Goal: Register for event/course

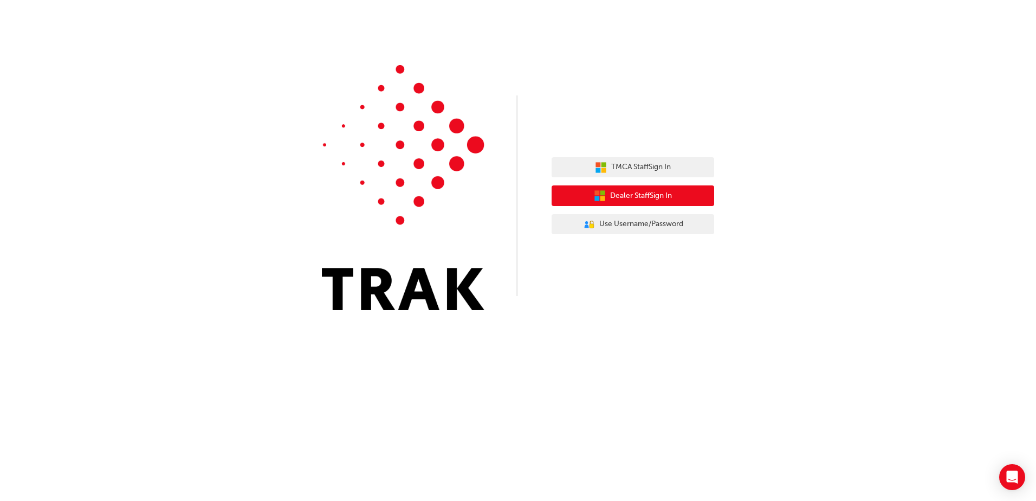
click at [660, 196] on span "Dealer Staff Sign In" at bounding box center [641, 196] width 62 height 12
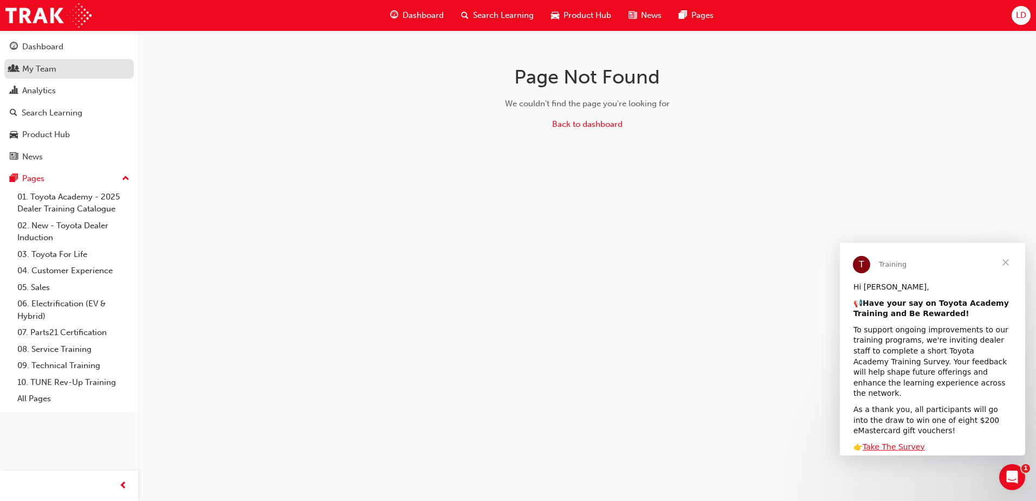
click at [42, 67] on div "My Team" at bounding box center [39, 69] width 34 height 12
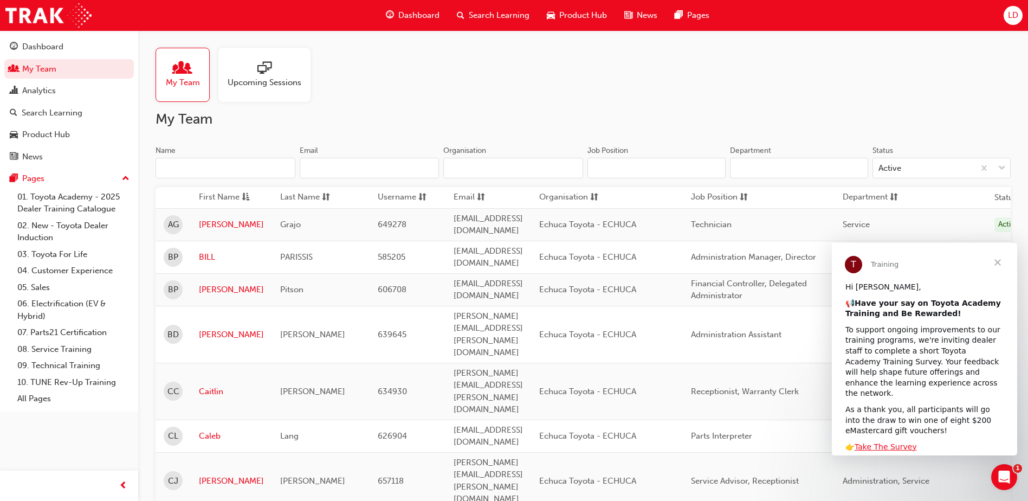
click at [250, 168] on input "Name" at bounding box center [226, 168] width 140 height 21
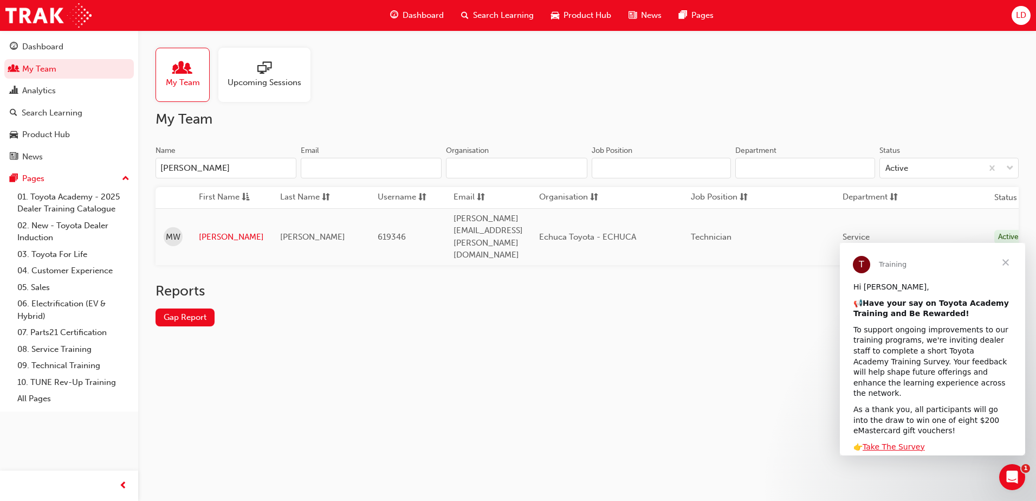
type input "mitch"
click at [226, 231] on link "Mitchell" at bounding box center [231, 237] width 65 height 12
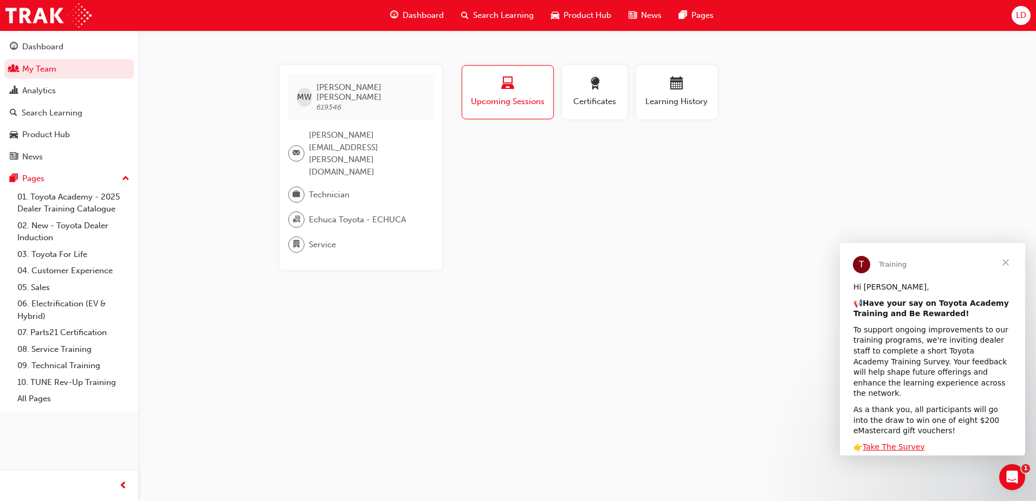
click at [475, 12] on span "Search Learning" at bounding box center [503, 15] width 61 height 12
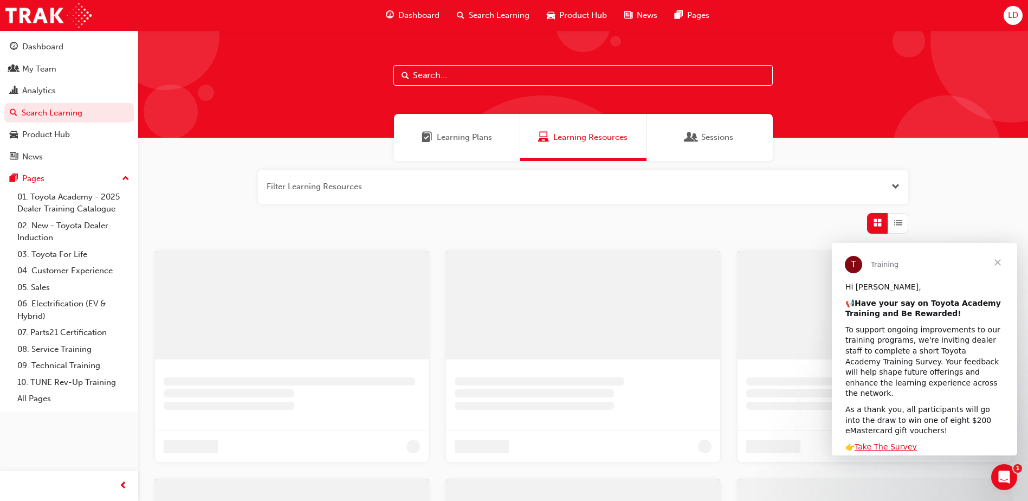
click at [430, 81] on input "text" at bounding box center [582, 75] width 379 height 21
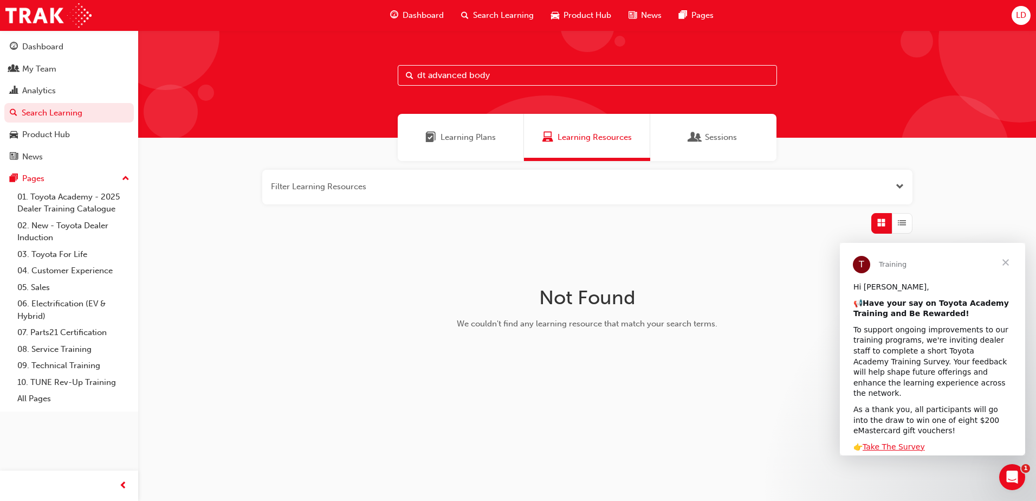
type input "dt advanced body"
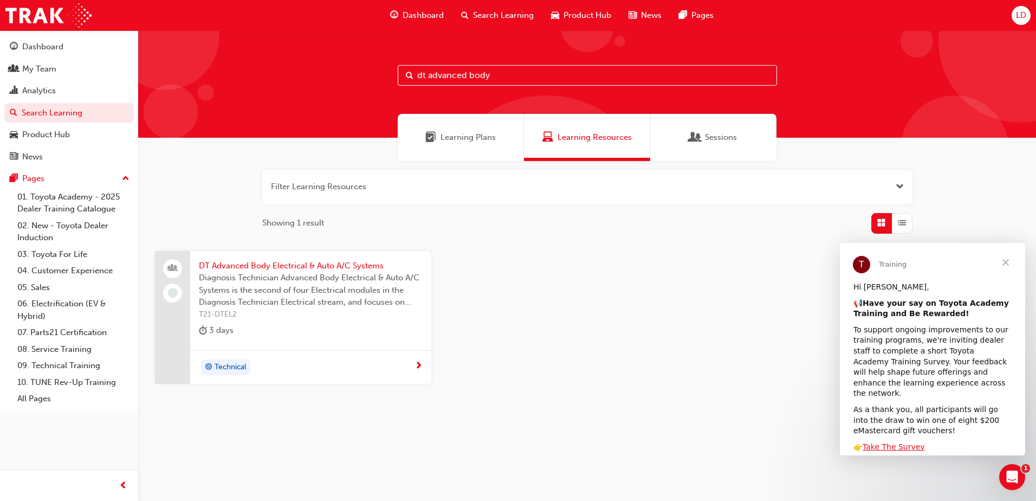
click at [286, 267] on span "DT Advanced Body Electrical & Auto A/C Systems" at bounding box center [311, 266] width 224 height 12
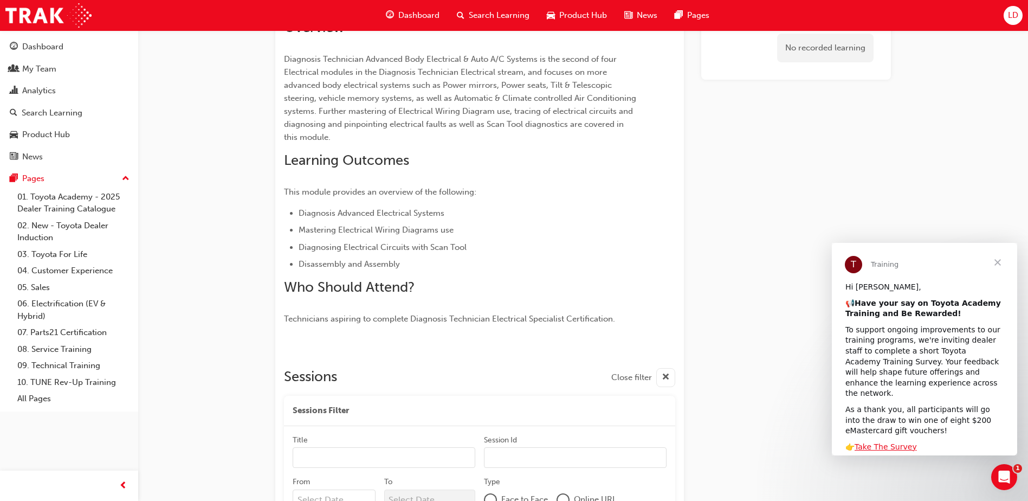
scroll to position [432, 0]
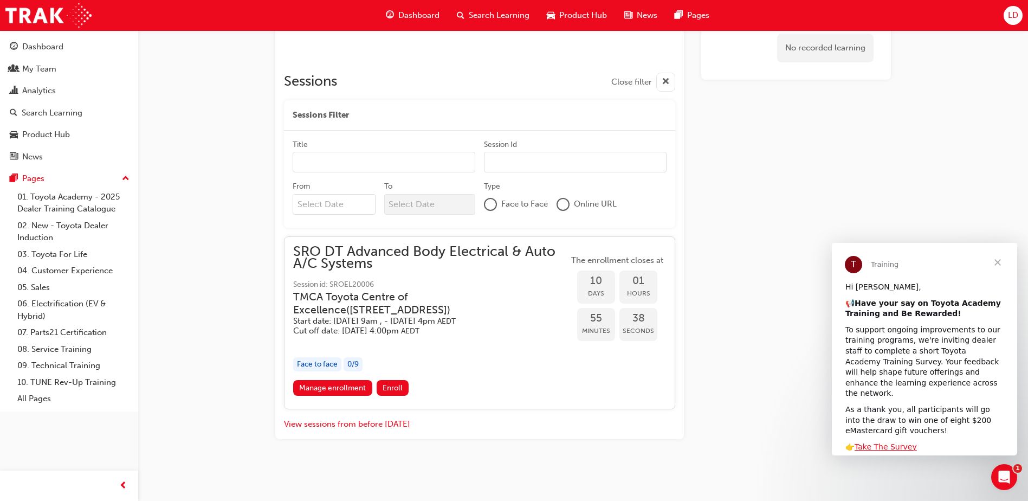
click at [998, 261] on span "Close" at bounding box center [997, 262] width 39 height 39
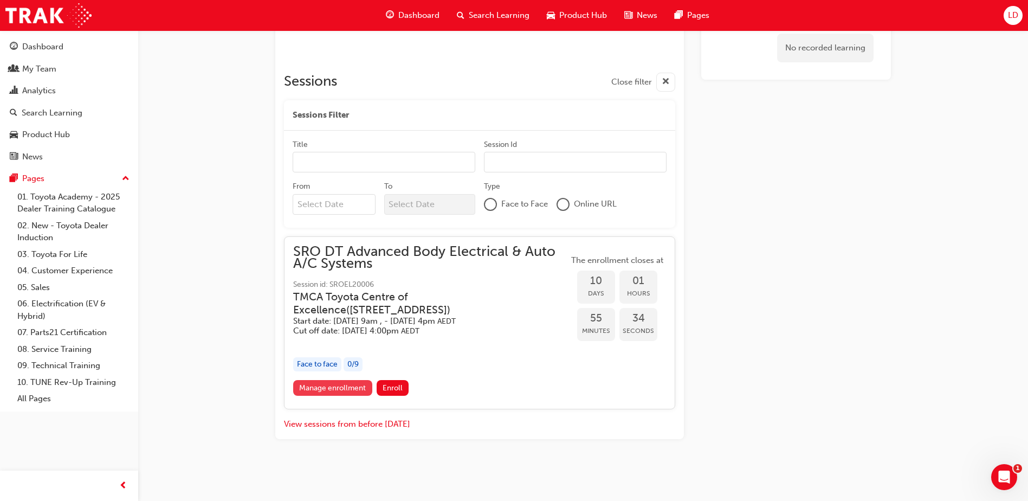
click at [342, 386] on link "Manage enrollment" at bounding box center [332, 388] width 79 height 16
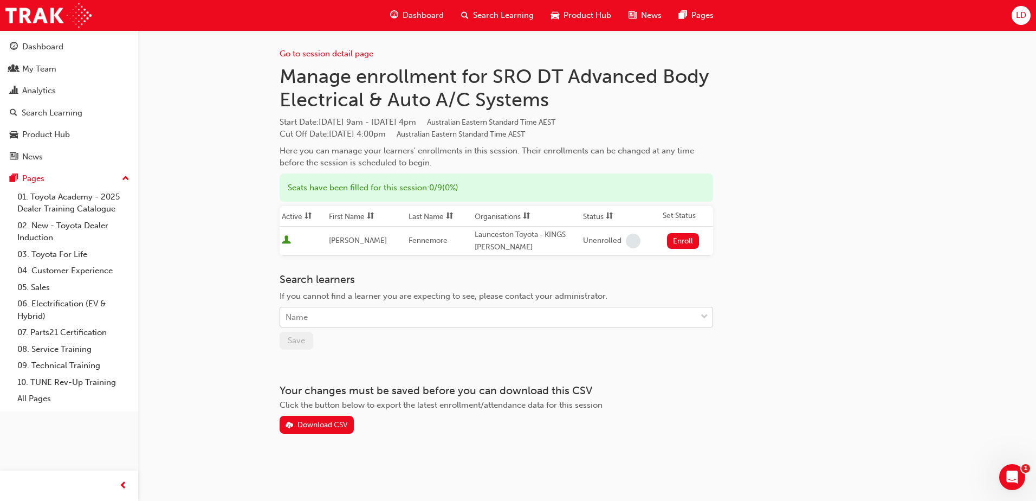
click at [332, 317] on div "Name" at bounding box center [488, 317] width 416 height 19
type input "mitchell"
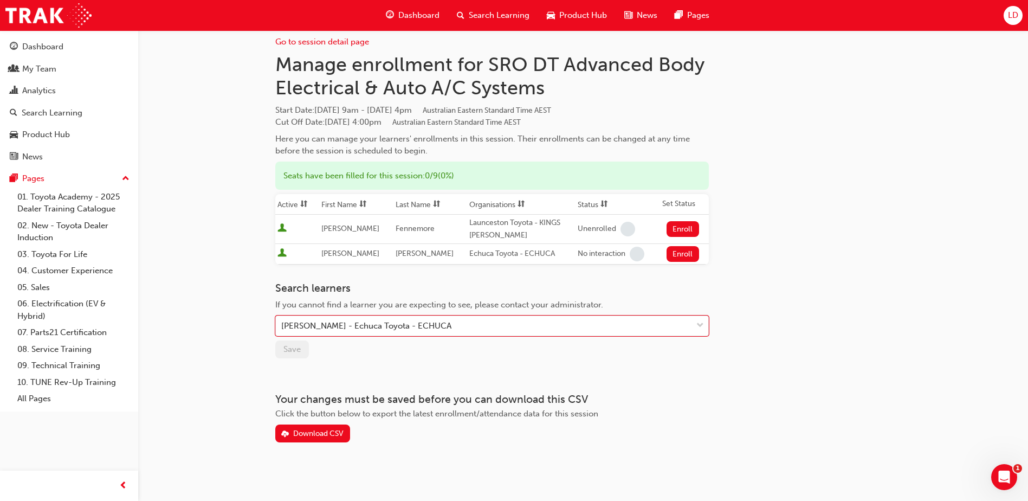
scroll to position [15, 0]
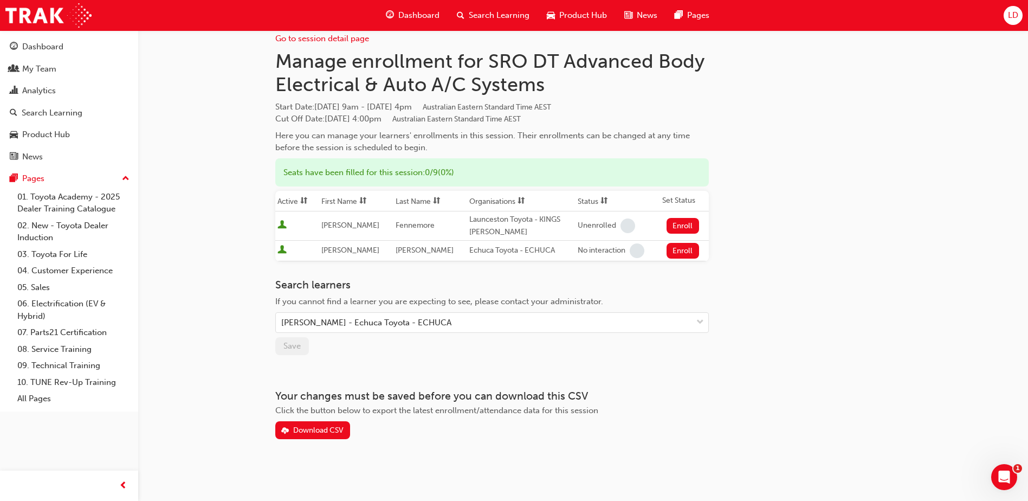
click at [426, 417] on div "Your changes must be saved before you can download this CSV Click the button be…" at bounding box center [491, 414] width 433 height 49
click at [326, 432] on div "Download CSV" at bounding box center [318, 429] width 50 height 9
click at [825, 328] on div "Go to session detail page Manage enrollment for SRO DT Advanced Body Electrical…" at bounding box center [583, 227] width 616 height 424
click at [540, 406] on span "Click the button below to export the latest enrollment/attendance data for this…" at bounding box center [436, 410] width 323 height 10
click at [839, 345] on div "Go to session detail page Manage enrollment for SRO DT Advanced Body Electrical…" at bounding box center [583, 227] width 616 height 424
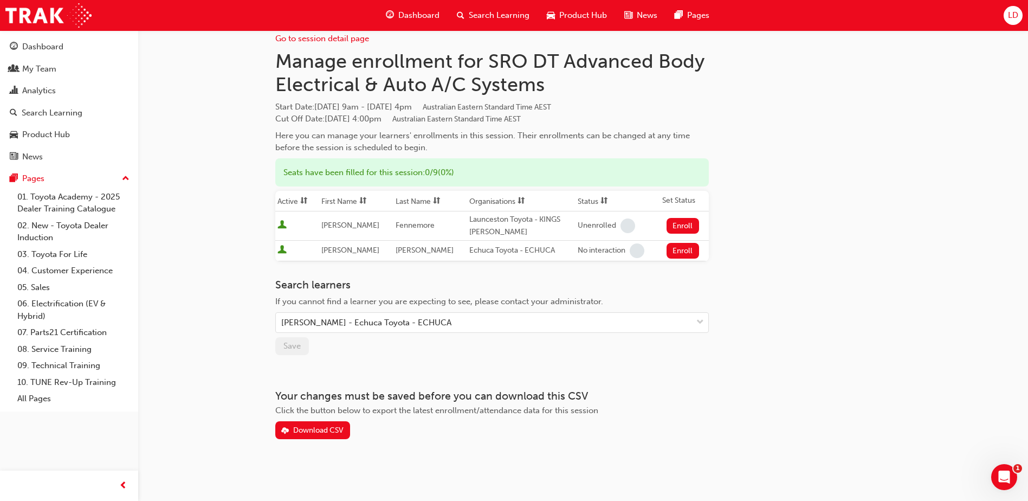
click at [504, 19] on span "Search Learning" at bounding box center [499, 15] width 61 height 12
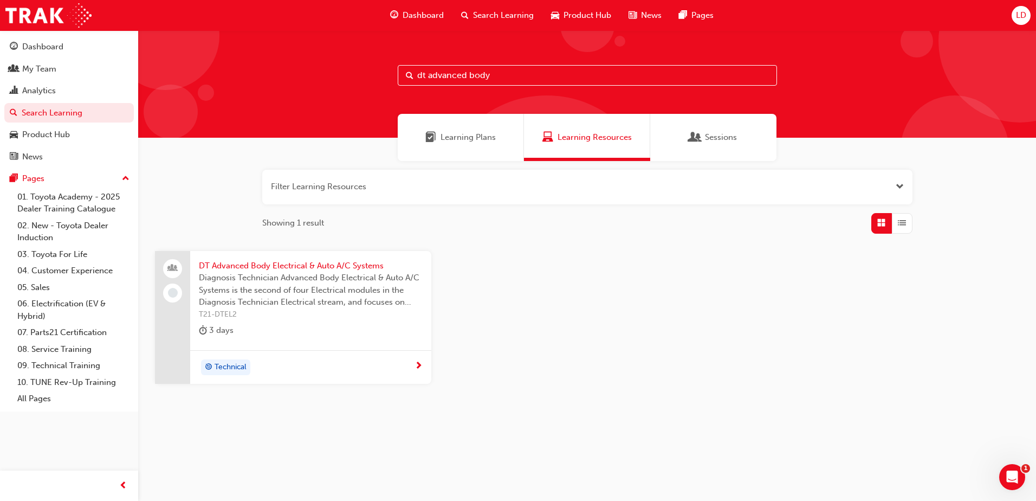
click at [503, 75] on input "dt advanced body" at bounding box center [587, 75] width 379 height 21
click at [311, 263] on span "DT Advanced Body Electrical & Auto A/C Systems" at bounding box center [311, 266] width 224 height 12
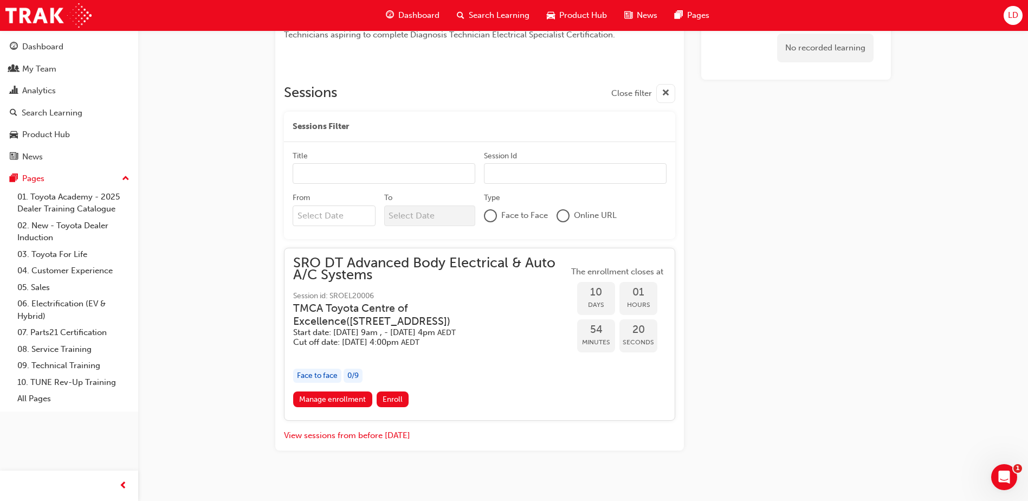
scroll to position [432, 0]
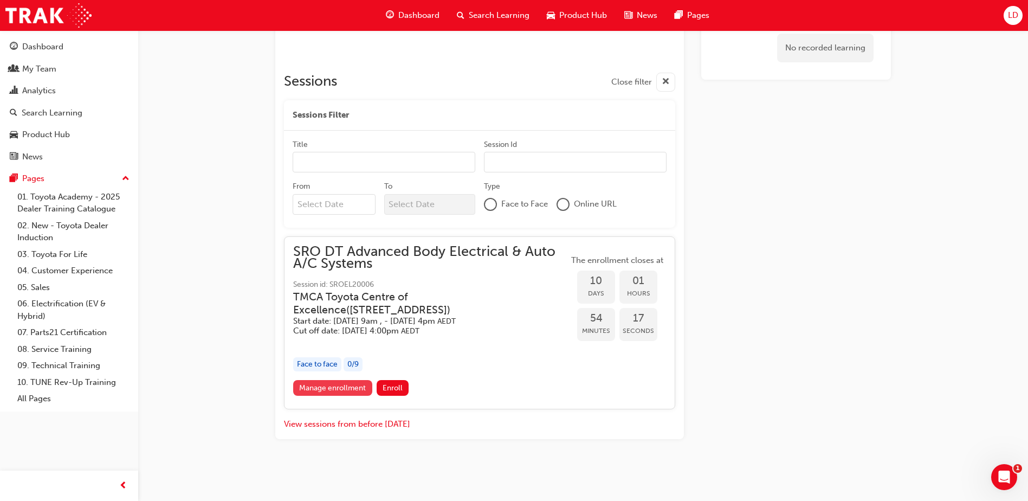
click at [354, 391] on link "Manage enrollment" at bounding box center [332, 388] width 79 height 16
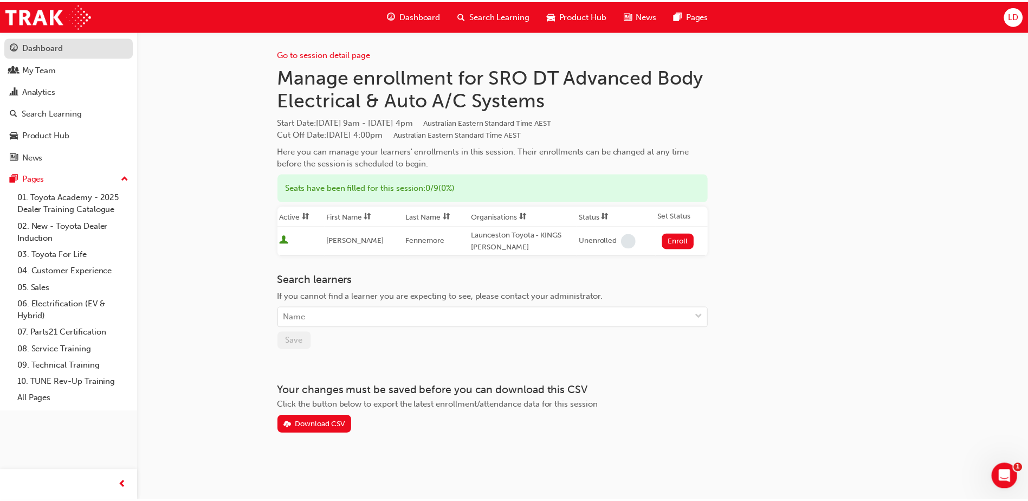
scroll to position [432, 0]
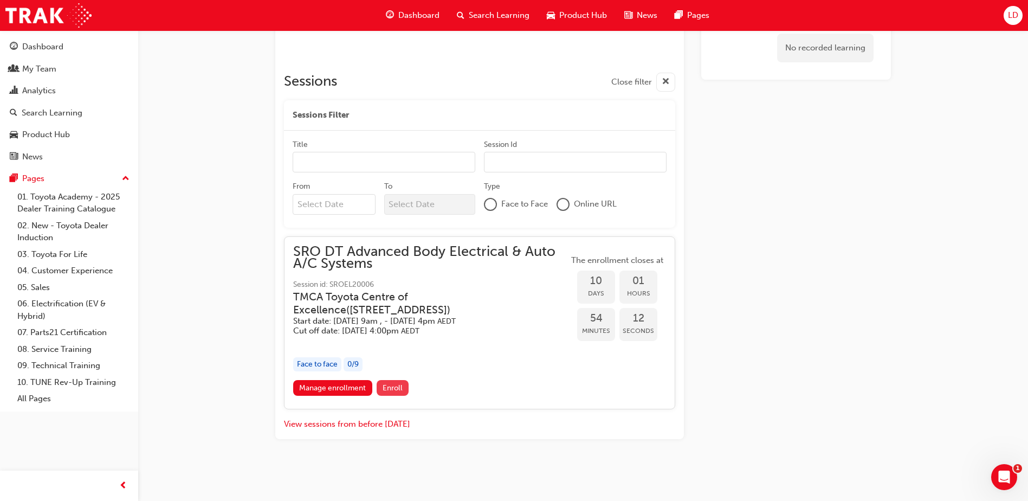
click at [397, 384] on span "Enroll" at bounding box center [393, 387] width 20 height 9
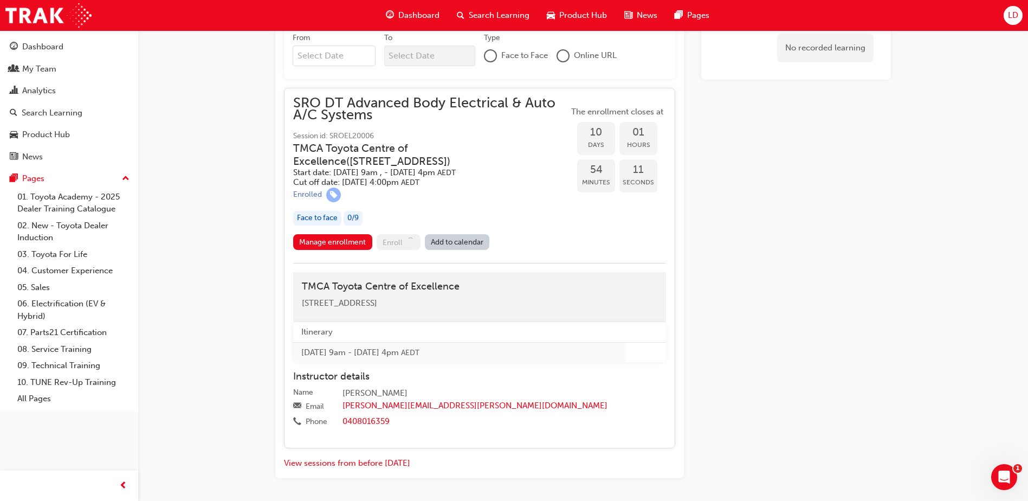
scroll to position [594, 0]
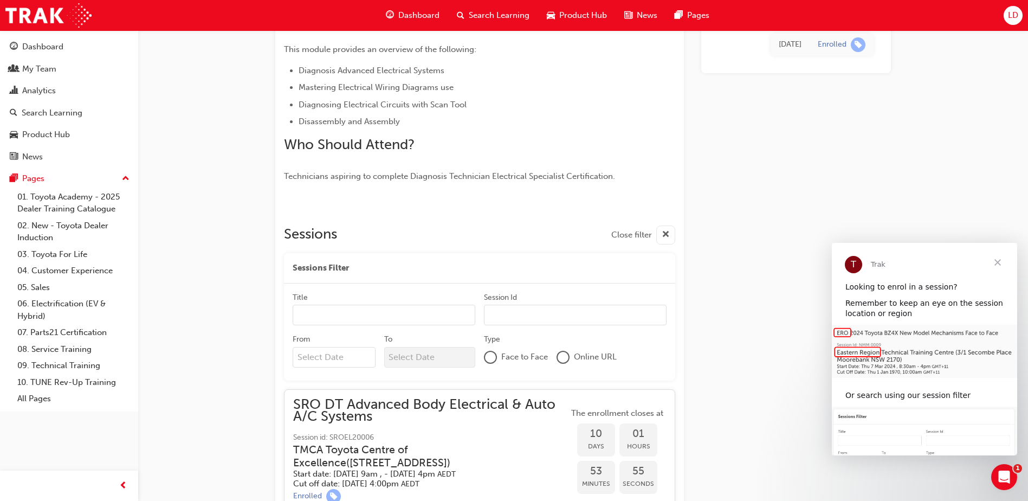
scroll to position [379, 0]
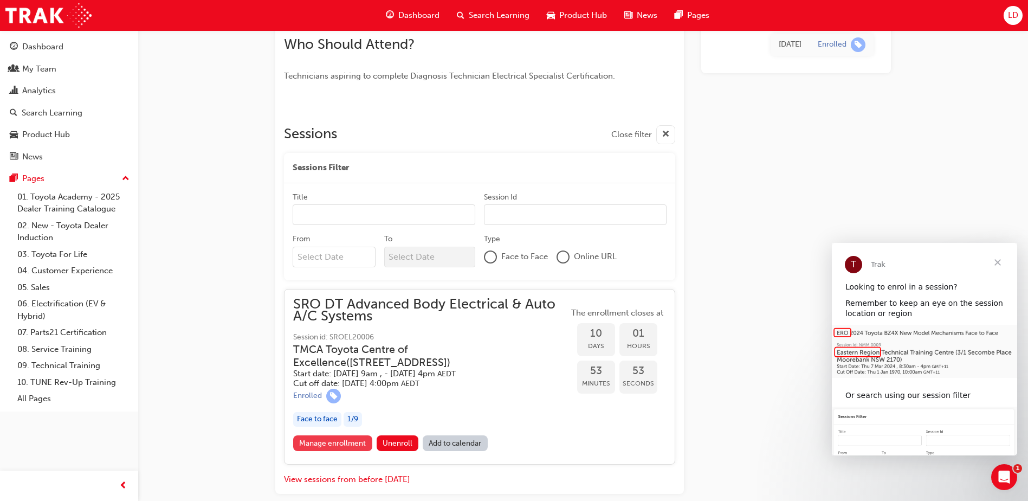
click at [328, 446] on link "Manage enrollment" at bounding box center [332, 443] width 79 height 16
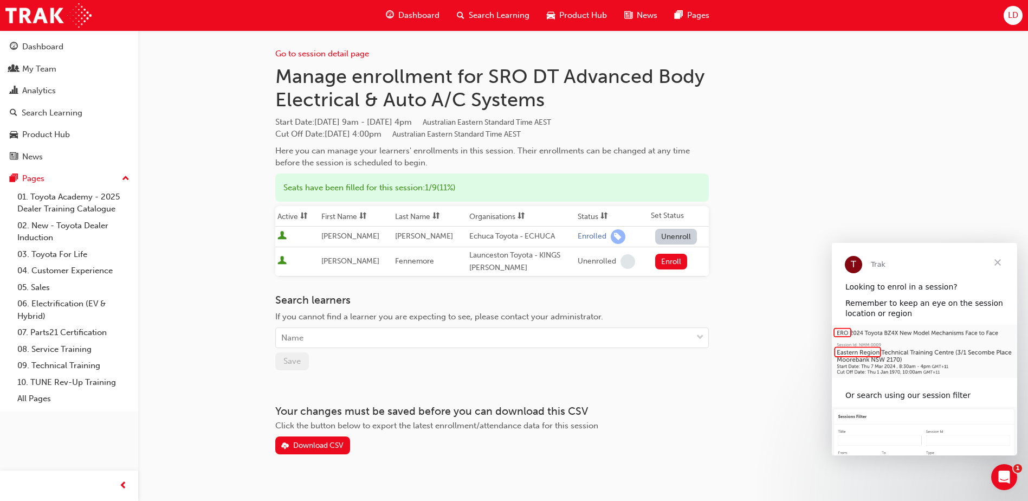
click at [676, 238] on button "Unenroll" at bounding box center [676, 237] width 42 height 16
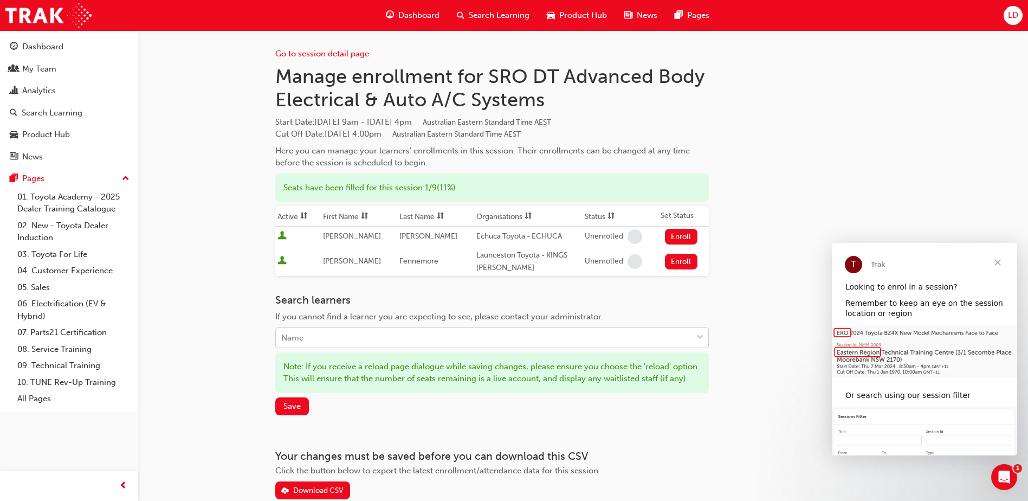
click at [337, 338] on div "Name" at bounding box center [484, 337] width 416 height 19
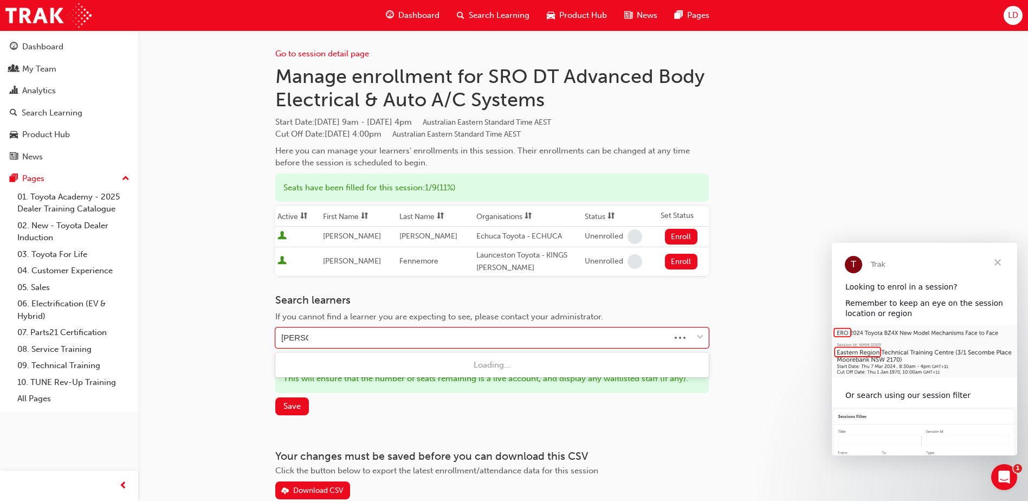
type input "mitchell"
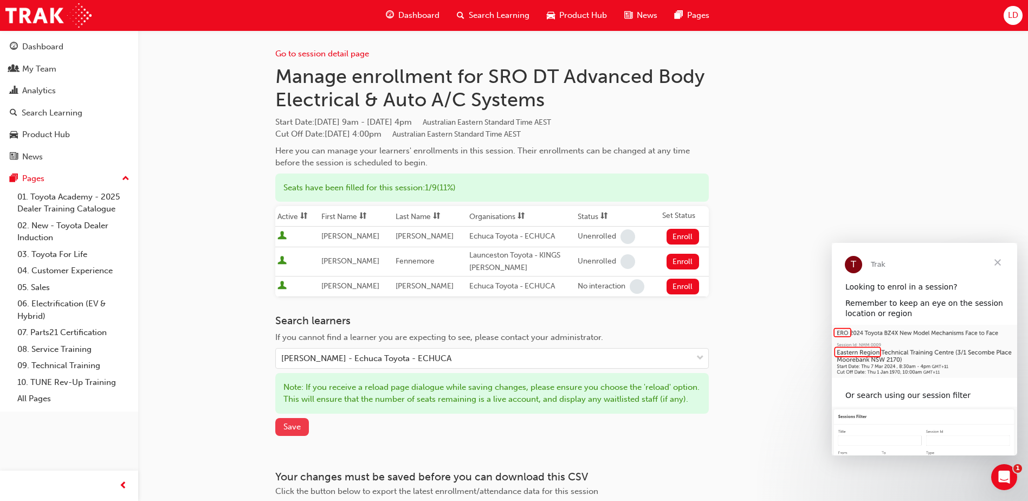
click at [283, 436] on button "Save" at bounding box center [292, 427] width 34 height 18
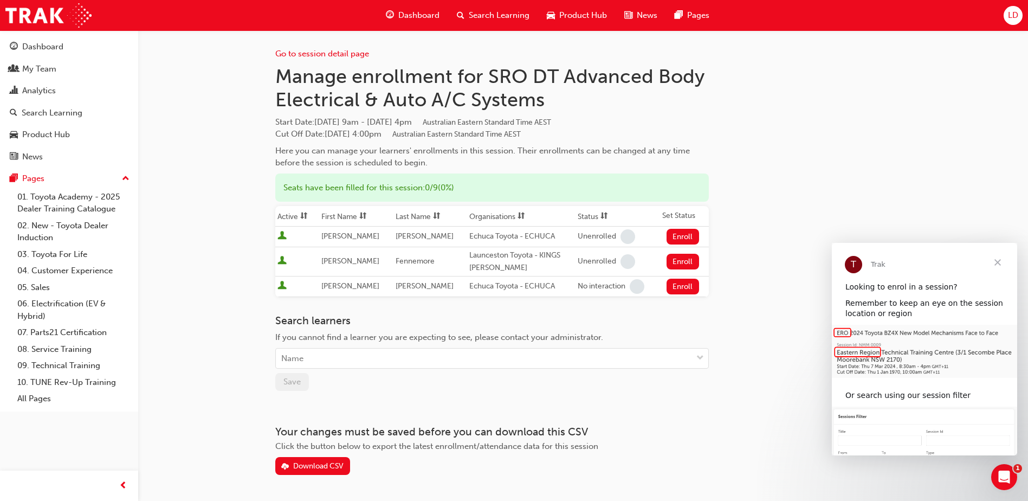
click at [411, 14] on span "Dashboard" at bounding box center [418, 15] width 41 height 12
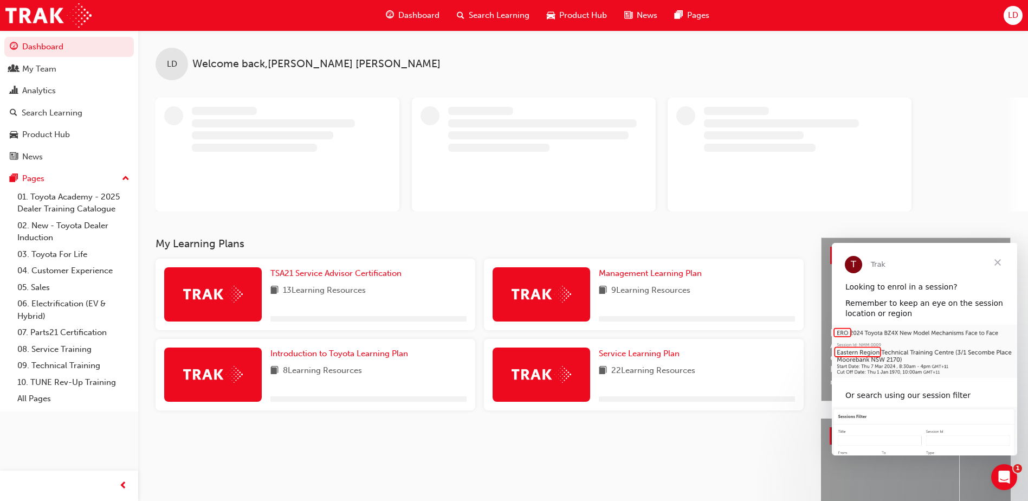
click at [493, 15] on span "Search Learning" at bounding box center [499, 15] width 61 height 12
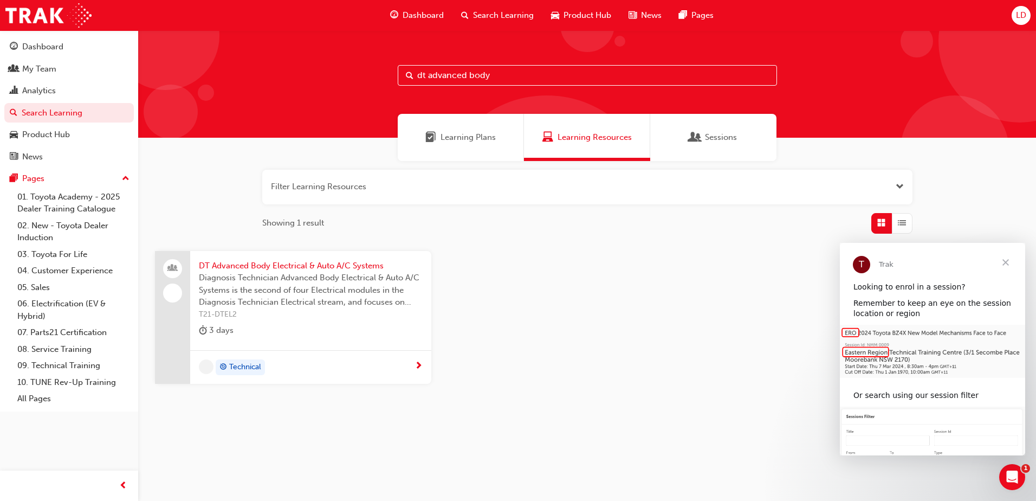
click at [331, 187] on button "button" at bounding box center [587, 187] width 650 height 35
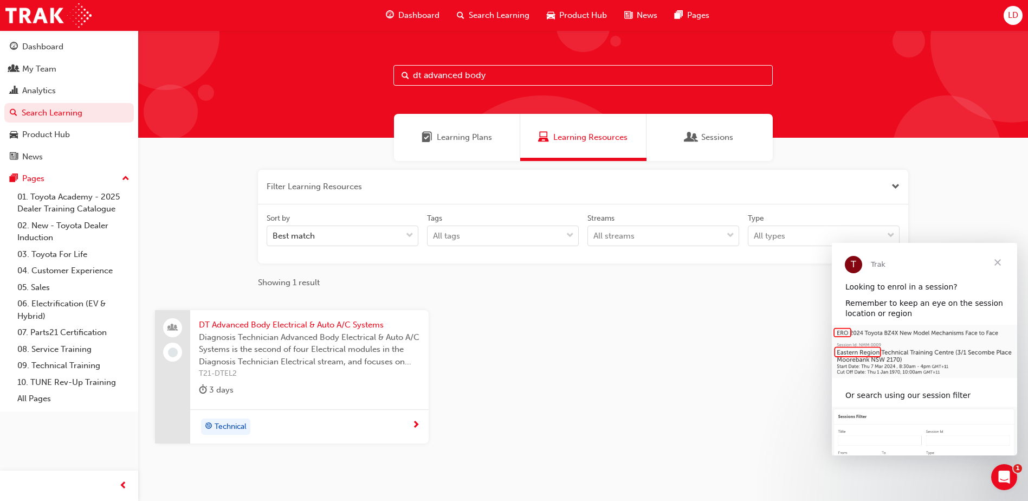
click at [281, 324] on span "DT Advanced Body Electrical & Auto A/C Systems" at bounding box center [309, 325] width 221 height 12
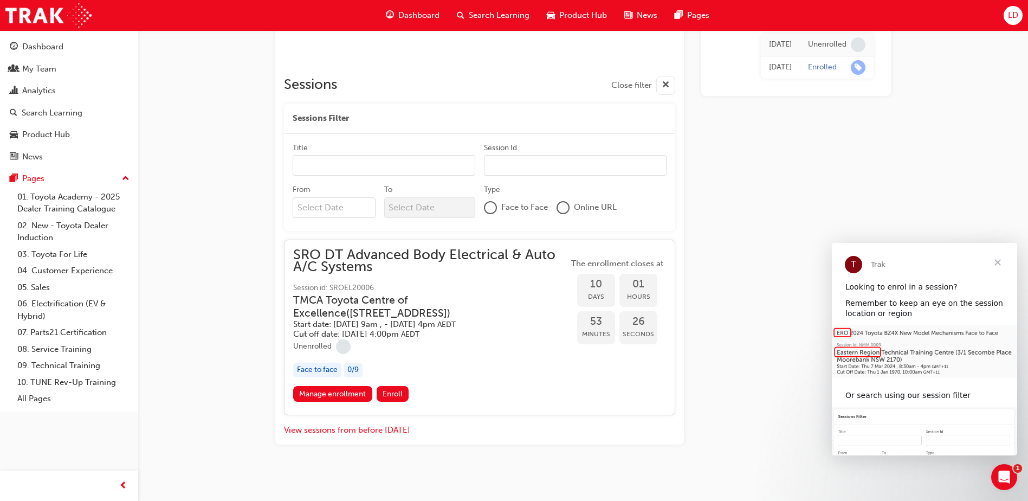
scroll to position [434, 0]
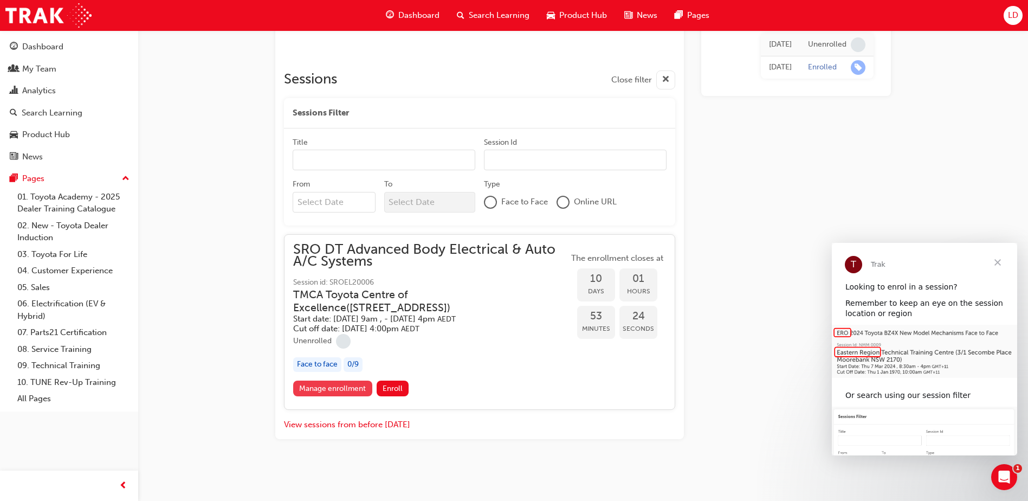
click at [339, 389] on link "Manage enrollment" at bounding box center [332, 388] width 79 height 16
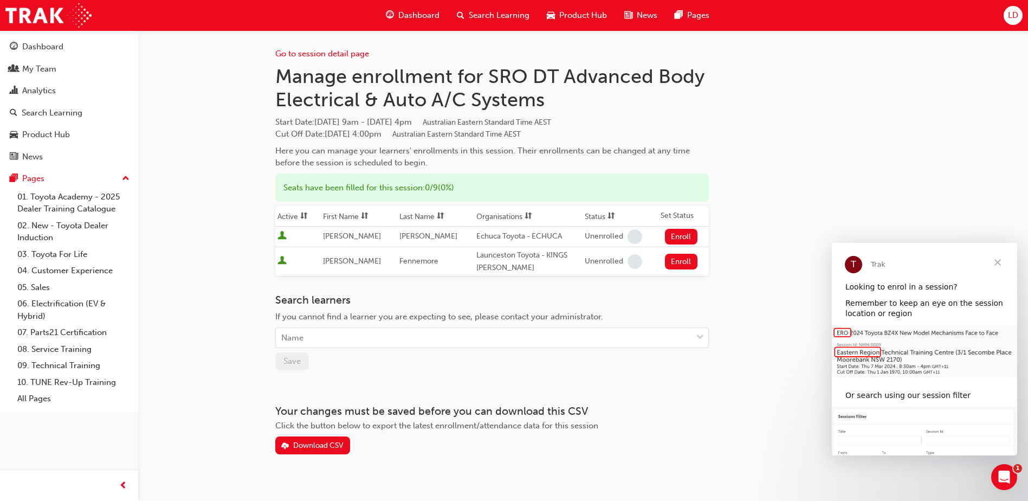
scroll to position [434, 0]
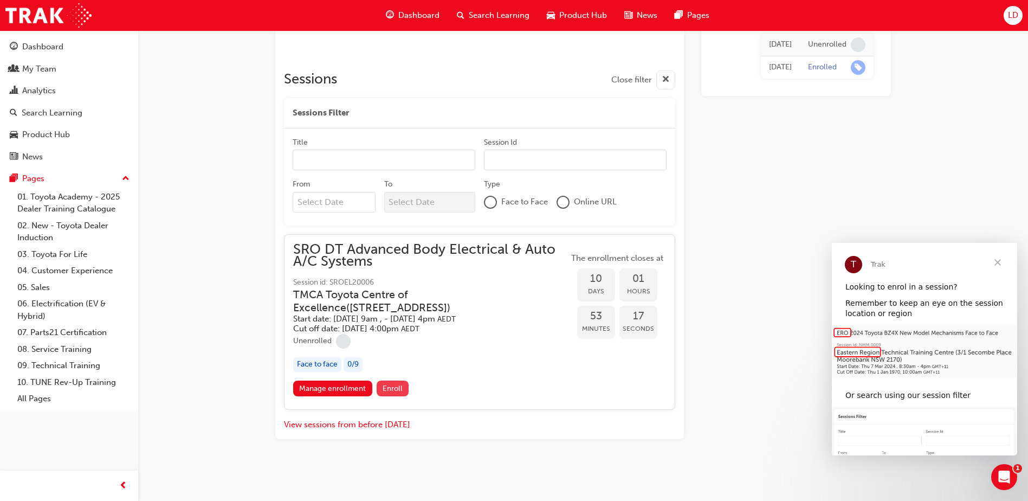
click at [394, 391] on span "Enroll" at bounding box center [393, 388] width 20 height 9
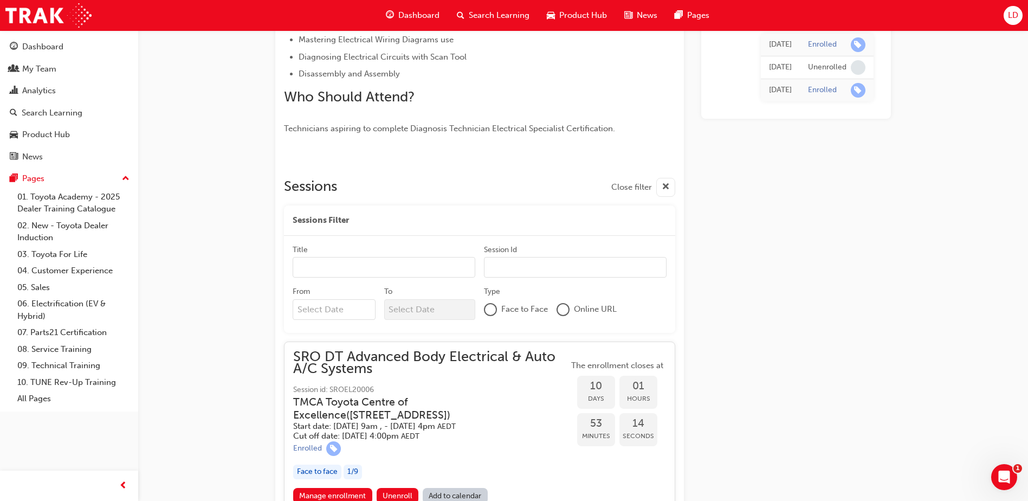
scroll to position [434, 0]
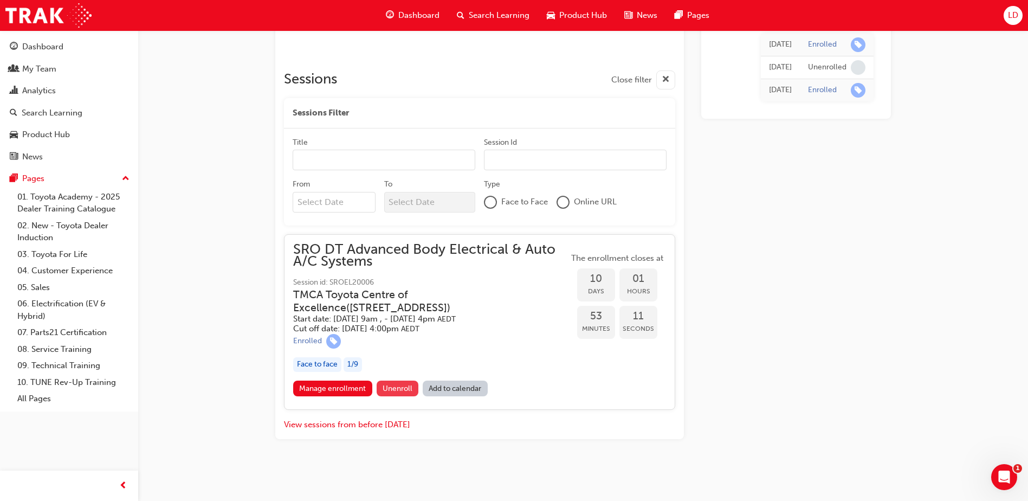
click at [394, 393] on button "Unenroll" at bounding box center [398, 388] width 42 height 16
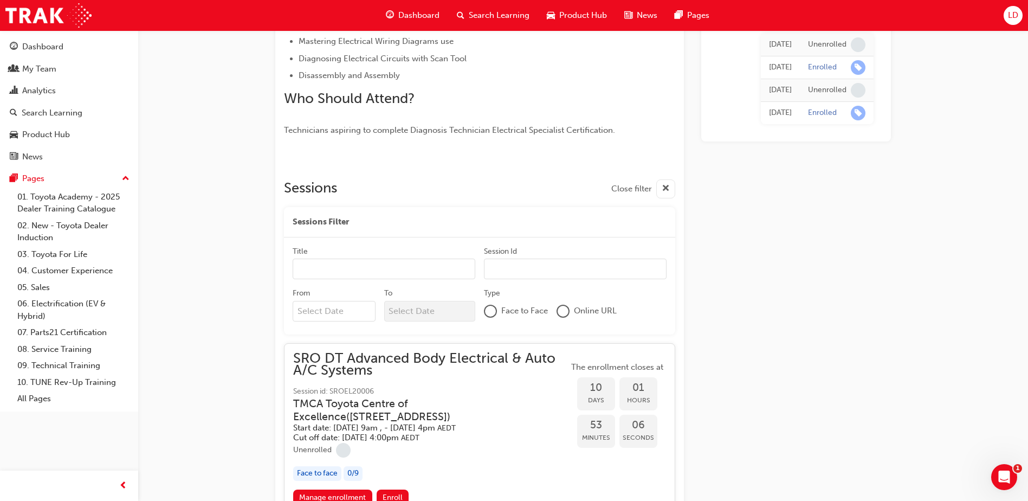
scroll to position [434, 0]
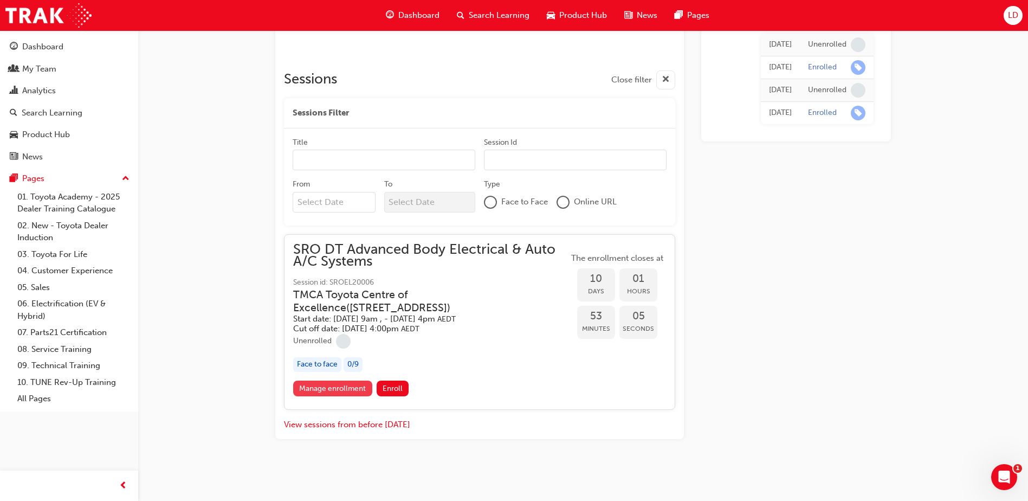
click at [331, 394] on link "Manage enrollment" at bounding box center [332, 388] width 79 height 16
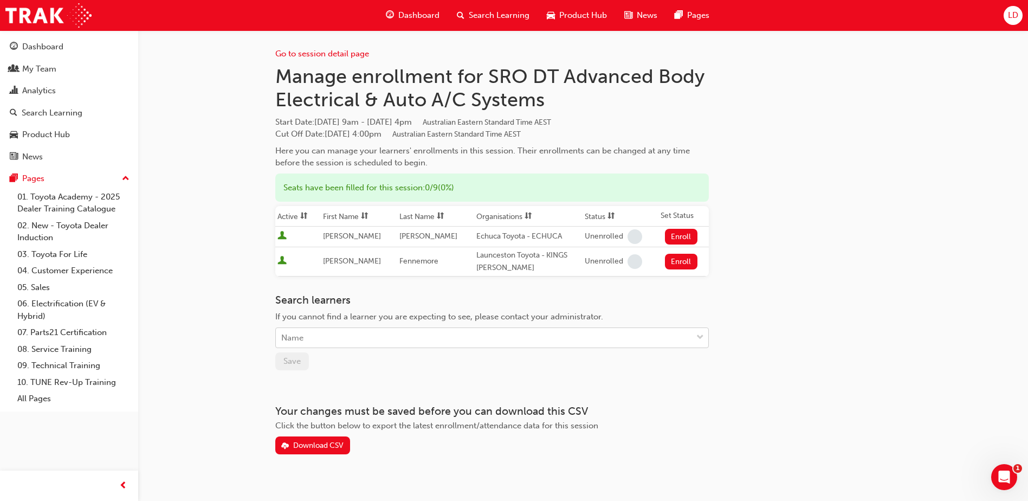
click at [377, 343] on div "Name" at bounding box center [484, 337] width 416 height 19
type input "mitchell"
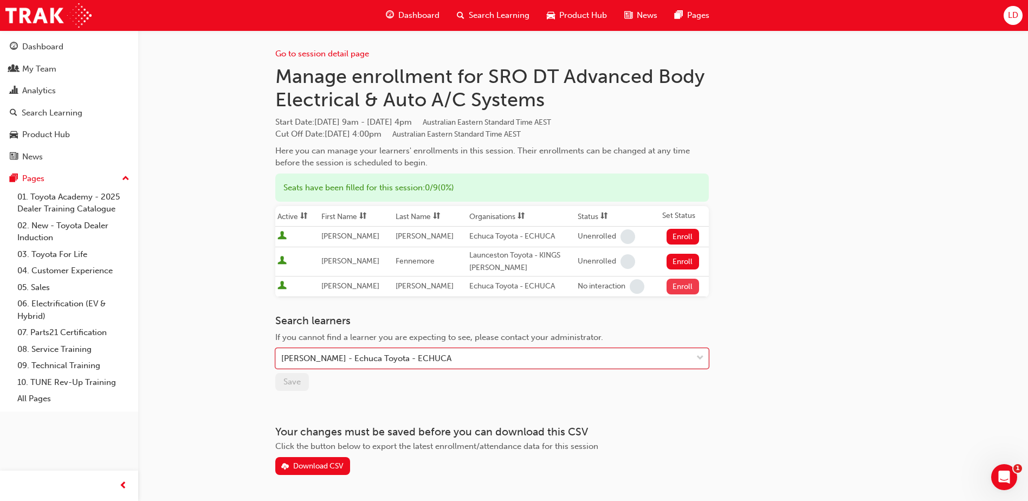
click at [676, 287] on button "Enroll" at bounding box center [682, 287] width 33 height 16
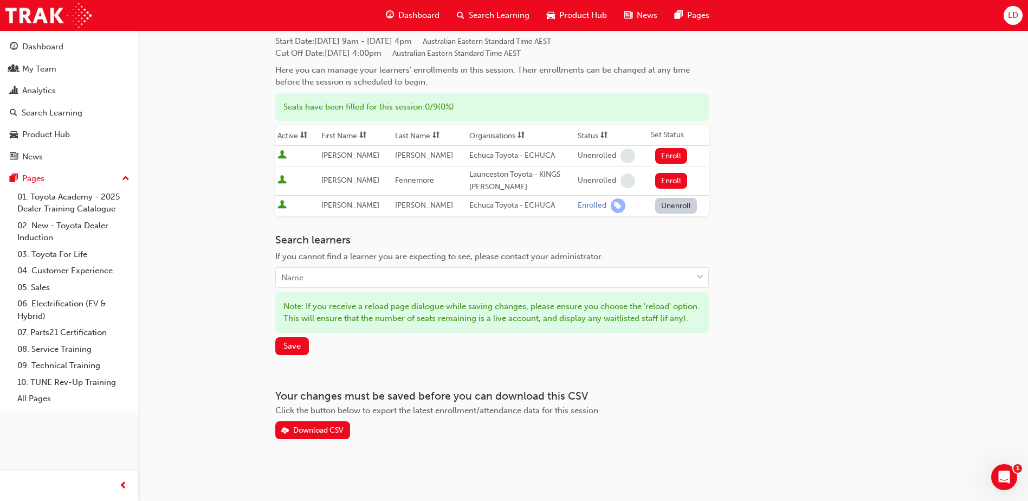
scroll to position [93, 0]
click at [289, 348] on span "Save" at bounding box center [291, 346] width 17 height 10
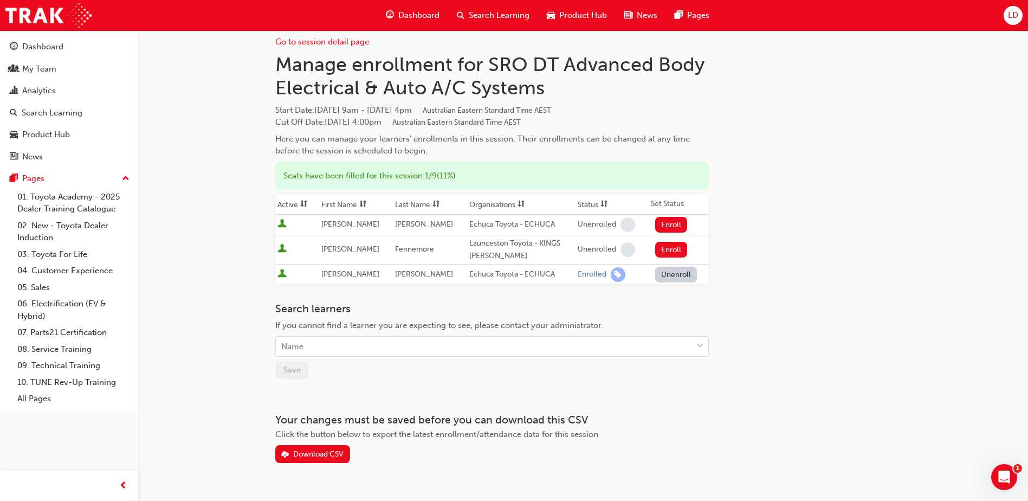
scroll to position [0, 0]
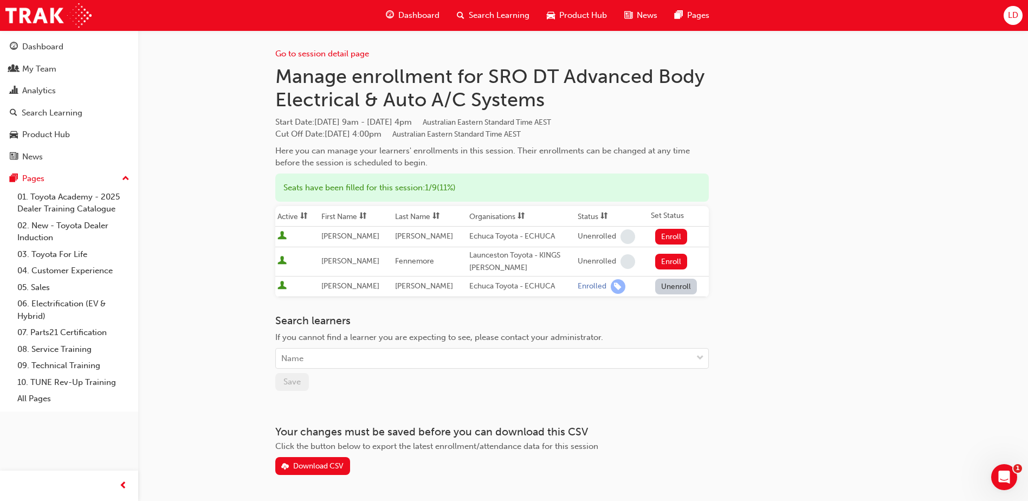
click at [410, 18] on span "Dashboard" at bounding box center [418, 15] width 41 height 12
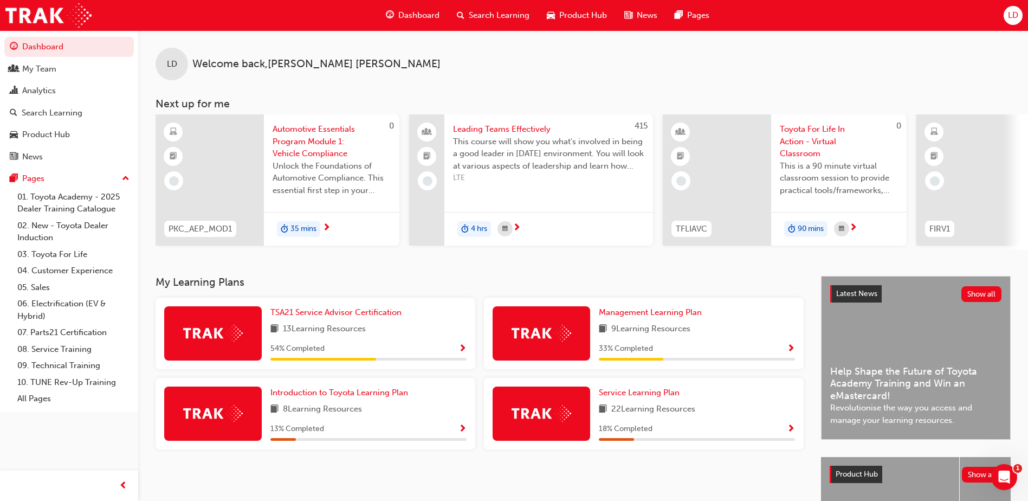
click at [499, 14] on span "Search Learning" at bounding box center [499, 15] width 61 height 12
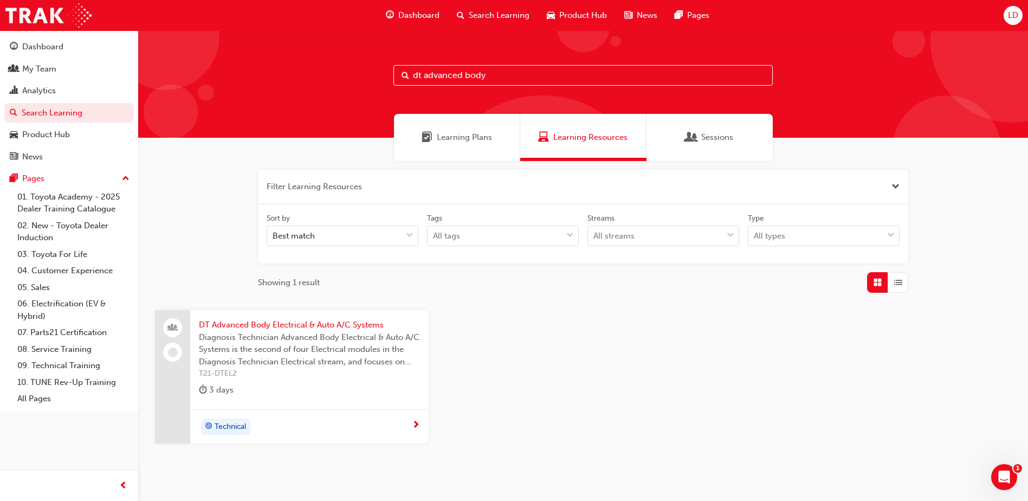
click at [254, 346] on span "Diagnosis Technician Advanced Body Electrical & Auto A/C Systems is the second …" at bounding box center [309, 349] width 221 height 37
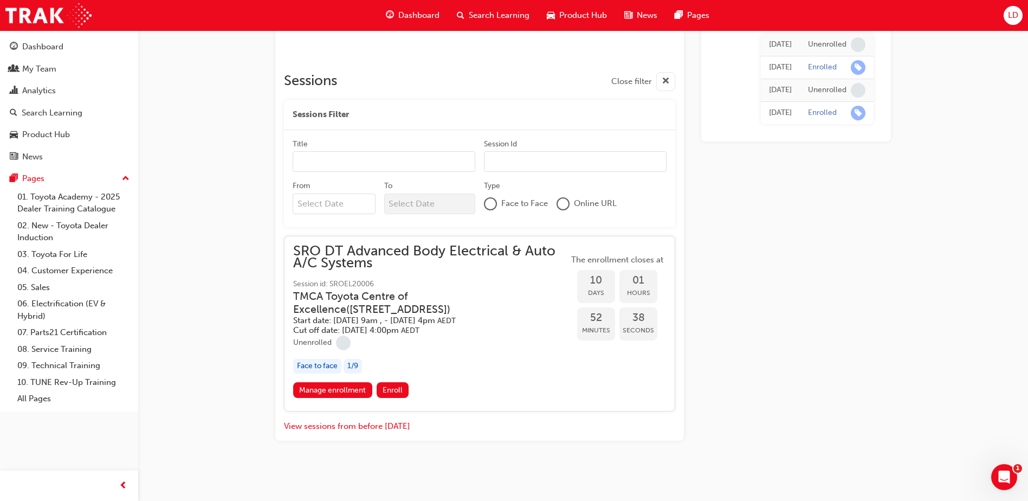
scroll to position [434, 0]
click at [323, 383] on link "Manage enrollment" at bounding box center [332, 388] width 79 height 16
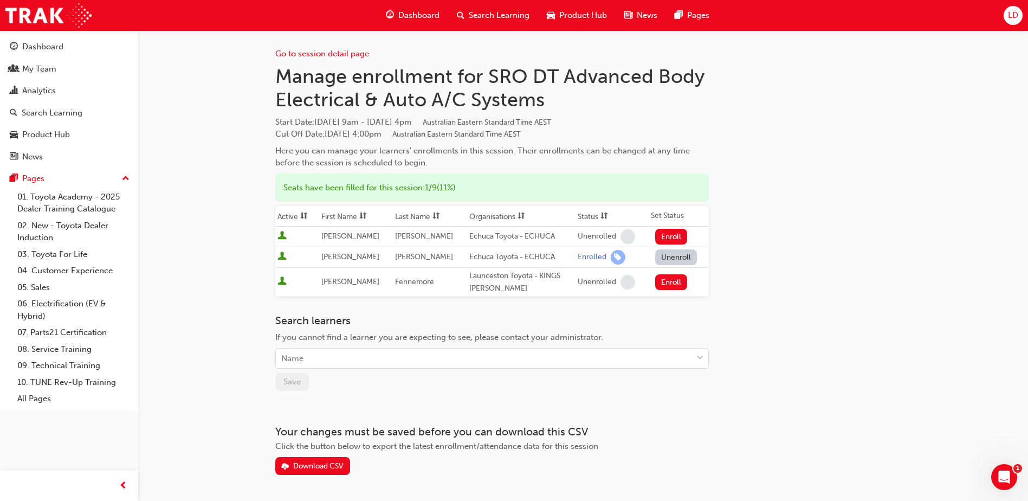
click at [490, 10] on span "Search Learning" at bounding box center [499, 15] width 61 height 12
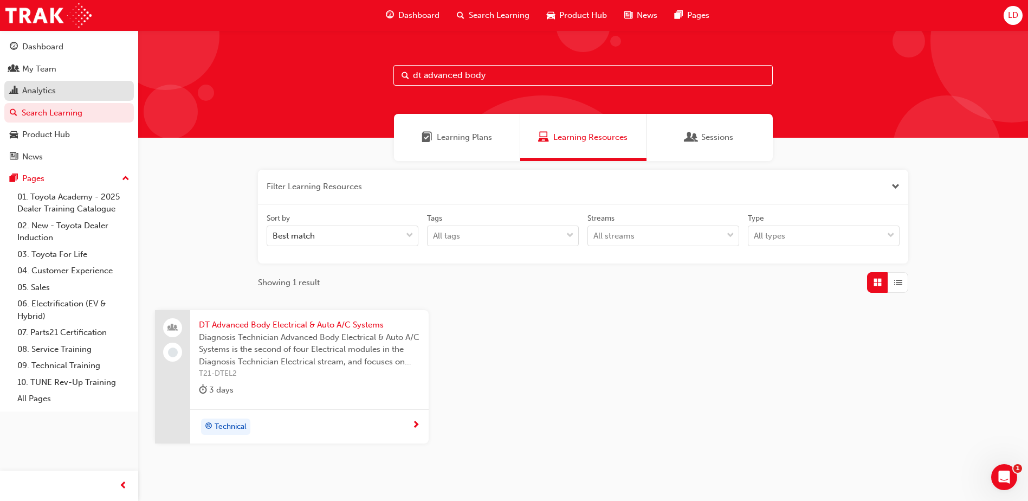
drag, startPoint x: 538, startPoint y: 74, endPoint x: 88, endPoint y: 85, distance: 450.4
click at [88, 85] on div "Dashboard My Team Analytics Search Learning Product Hub News Pages Pages 01. To…" at bounding box center [514, 274] width 1028 height 548
type input "dt audio,"
click at [293, 325] on span "DT Audio, Navigation, SRS & Safety Systems" at bounding box center [309, 325] width 221 height 12
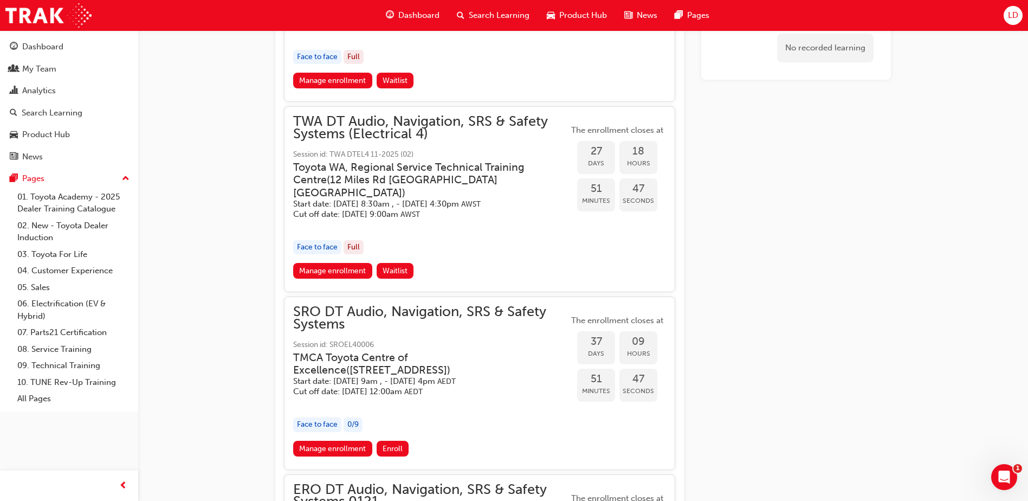
scroll to position [921, 0]
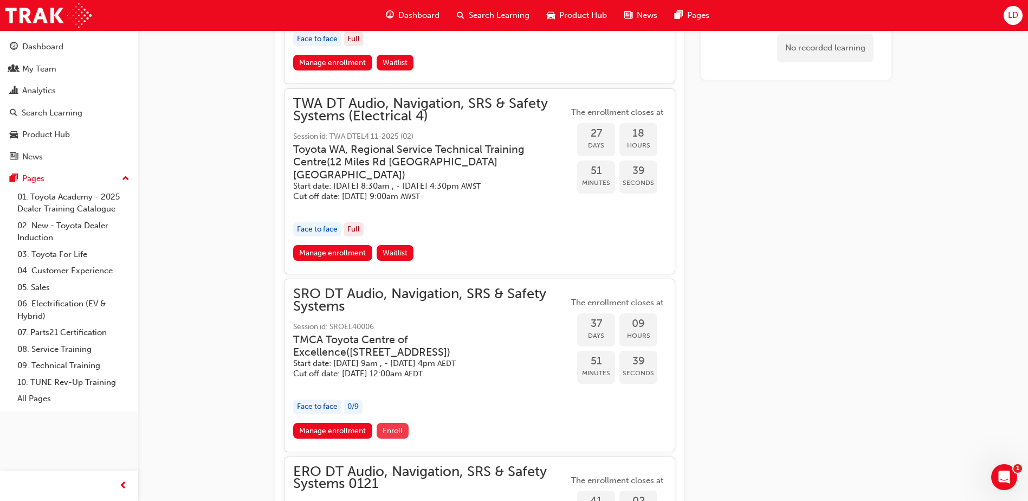
click at [386, 435] on span "Enroll" at bounding box center [393, 430] width 20 height 9
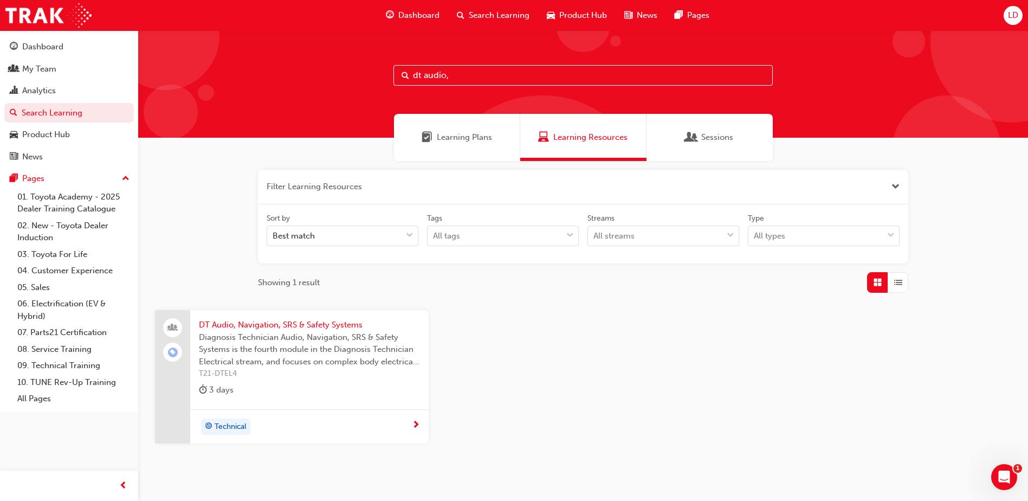
click at [277, 322] on span "DT Audio, Navigation, SRS & Safety Systems" at bounding box center [309, 325] width 221 height 12
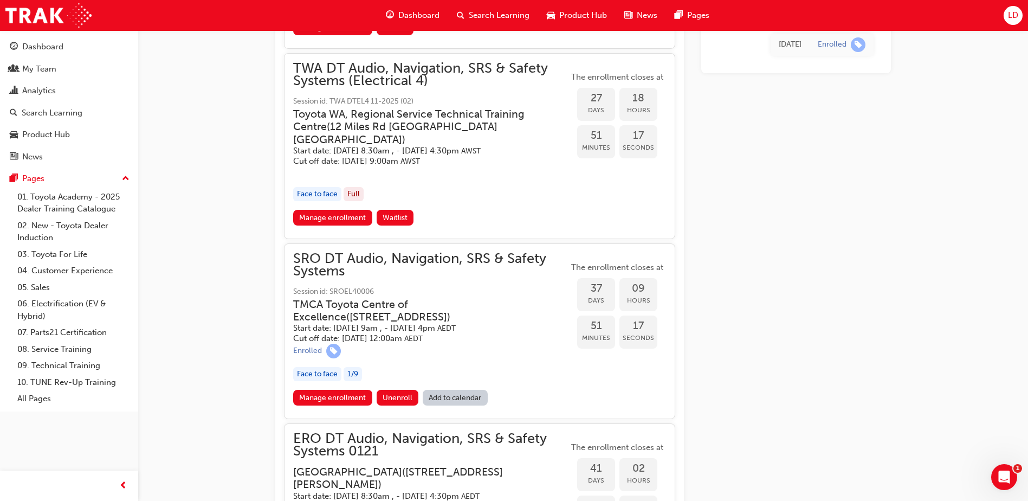
scroll to position [980, 0]
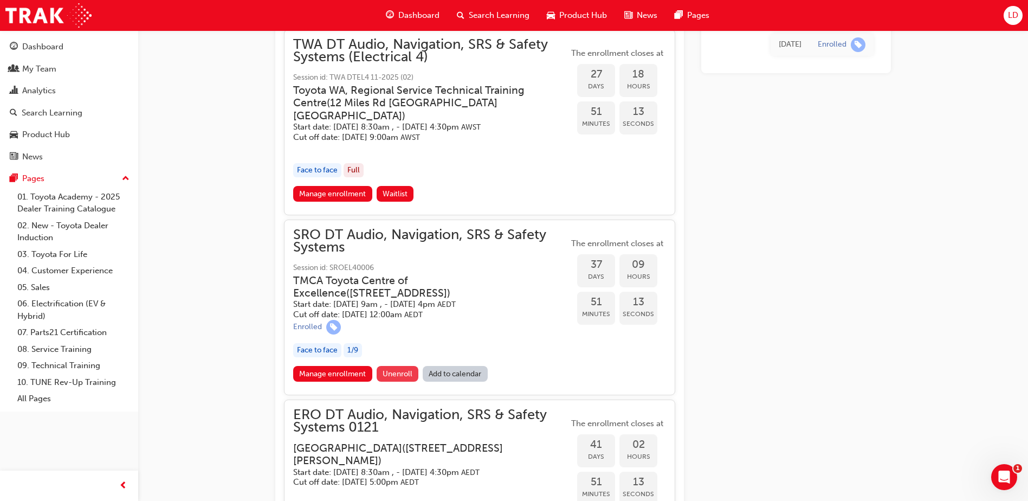
click at [393, 378] on span "Unenroll" at bounding box center [398, 373] width 30 height 9
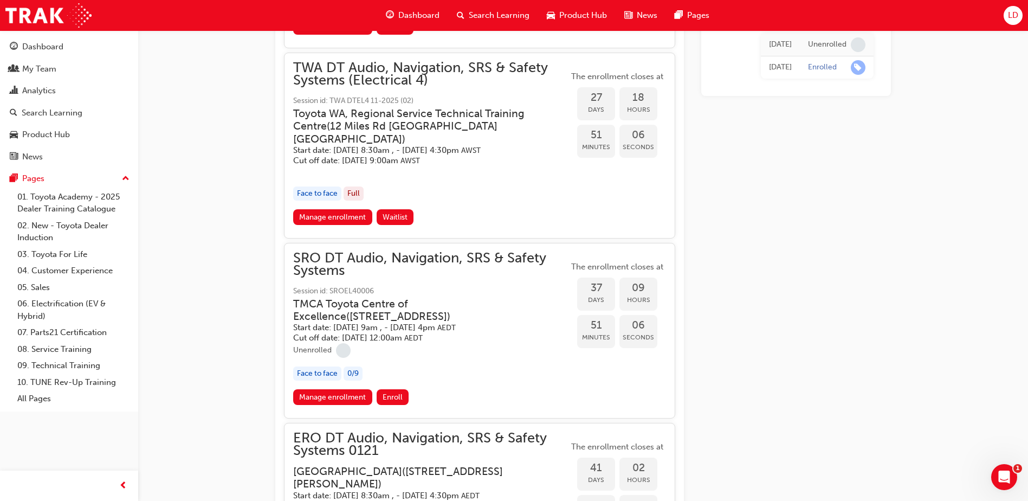
scroll to position [975, 0]
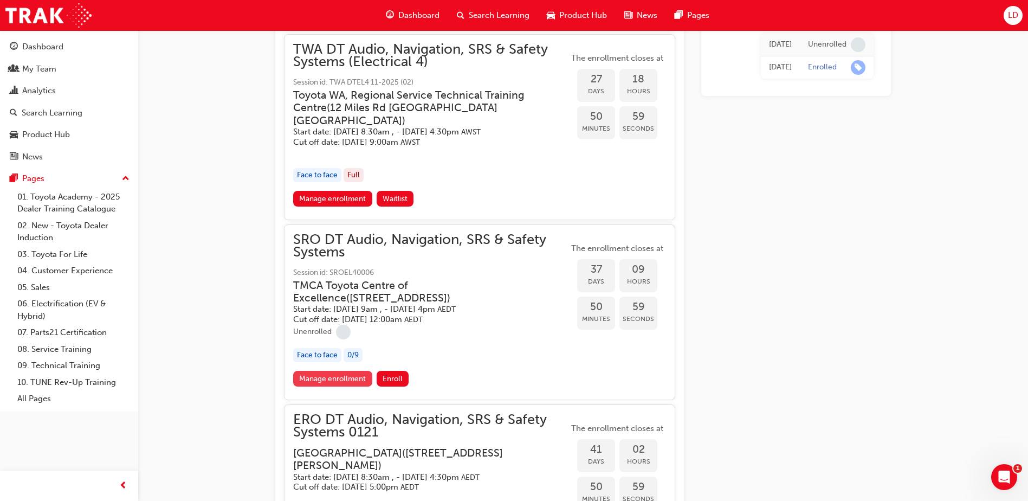
click at [335, 386] on link "Manage enrollment" at bounding box center [332, 379] width 79 height 16
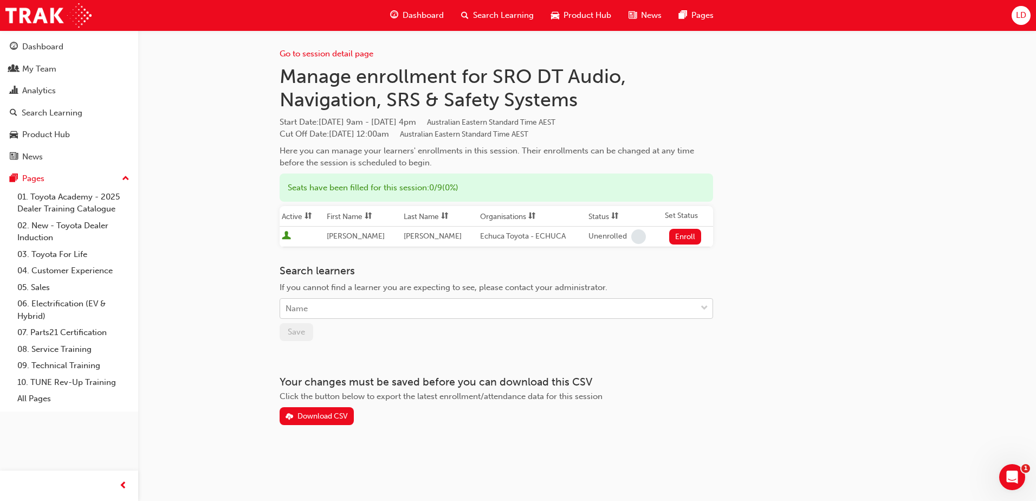
click at [335, 312] on div "Name" at bounding box center [488, 308] width 416 height 19
type input "[PERSON_NAME]"
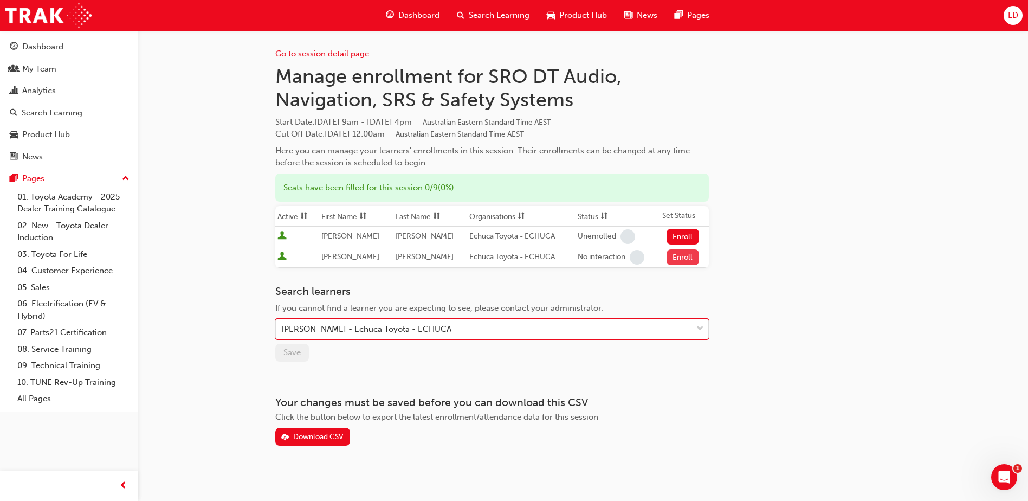
click at [677, 257] on button "Enroll" at bounding box center [682, 257] width 33 height 16
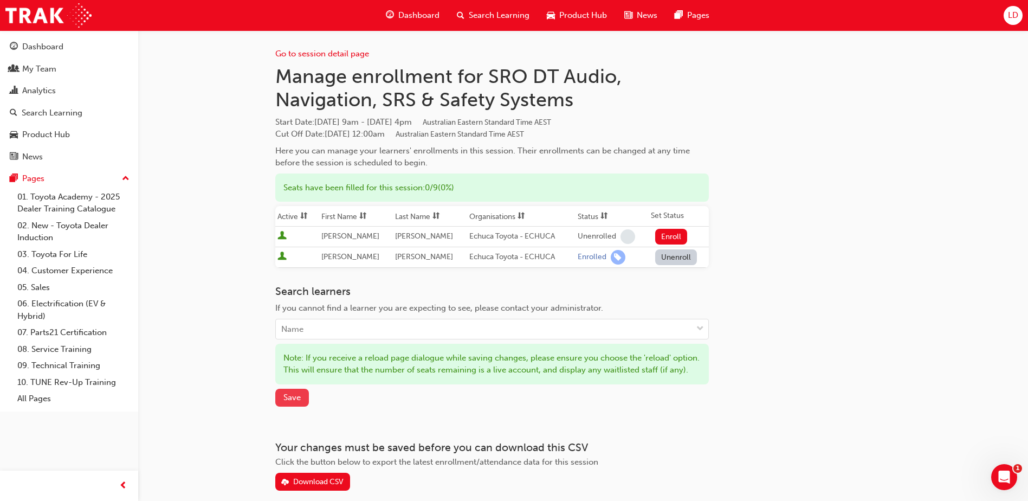
click at [289, 402] on span "Save" at bounding box center [291, 397] width 17 height 10
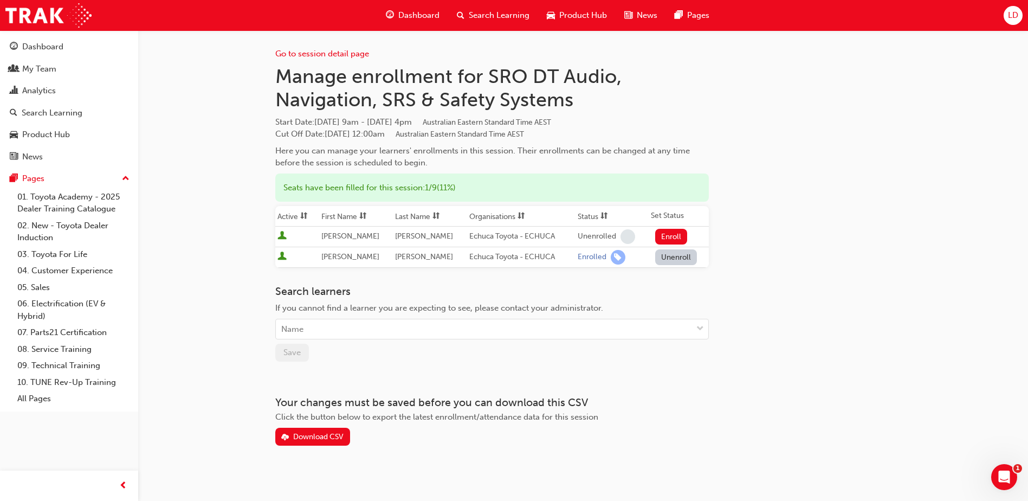
click at [430, 18] on span "Dashboard" at bounding box center [418, 15] width 41 height 12
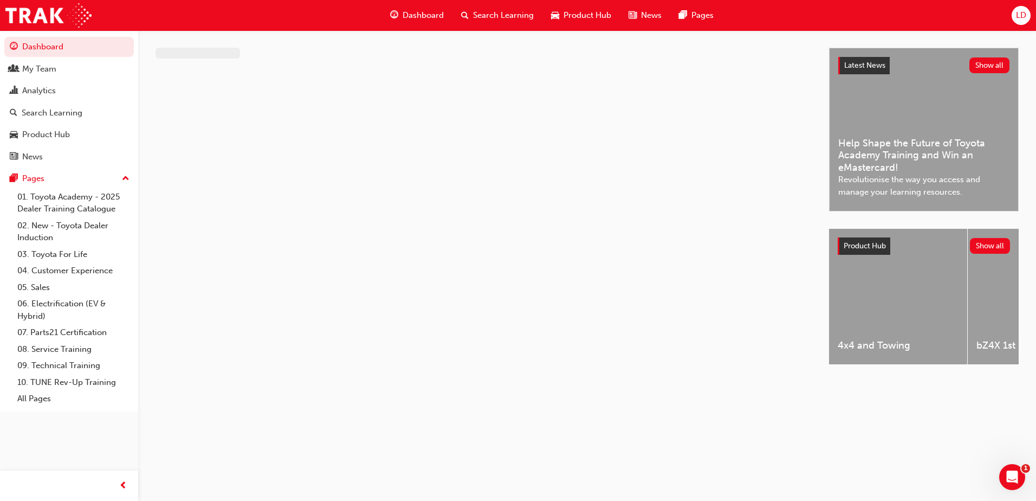
click at [501, 17] on span "Search Learning" at bounding box center [503, 15] width 61 height 12
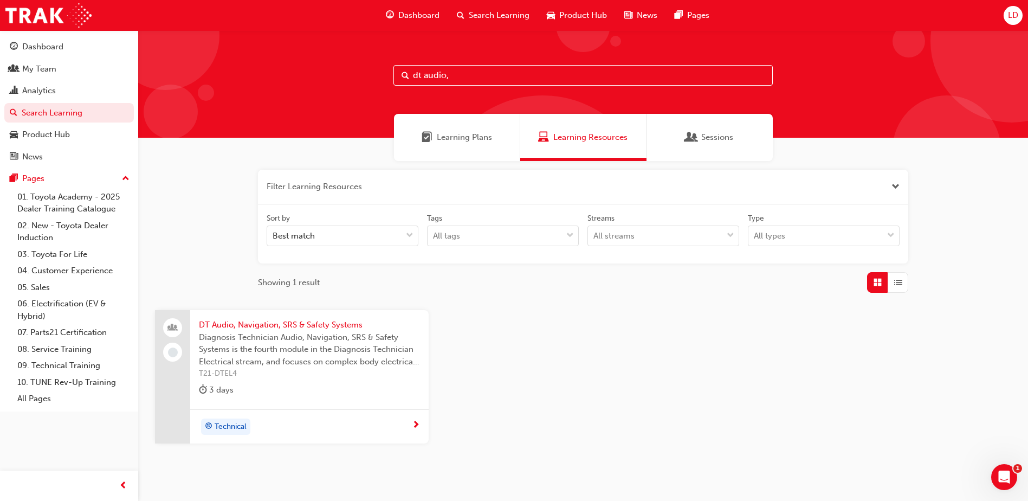
click at [270, 324] on span "DT Audio, Navigation, SRS & Safety Systems" at bounding box center [309, 325] width 221 height 12
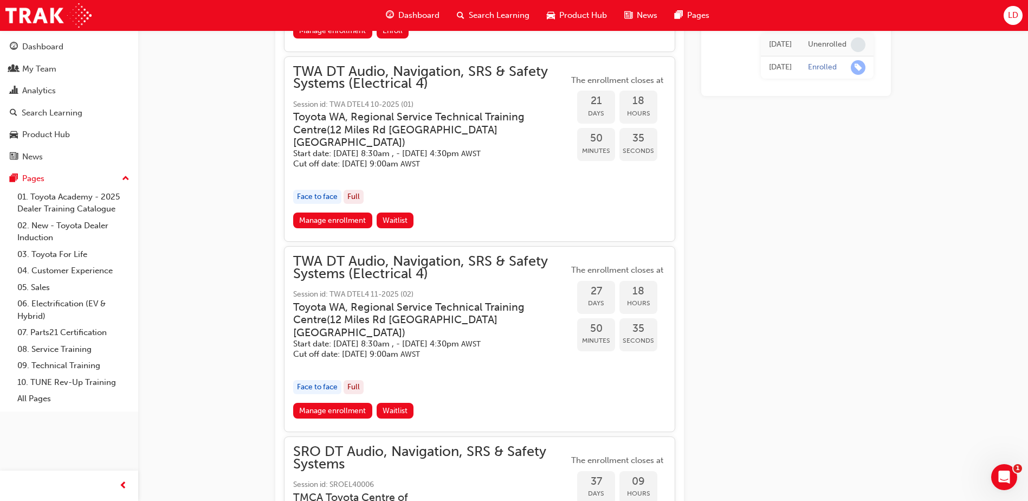
scroll to position [1034, 0]
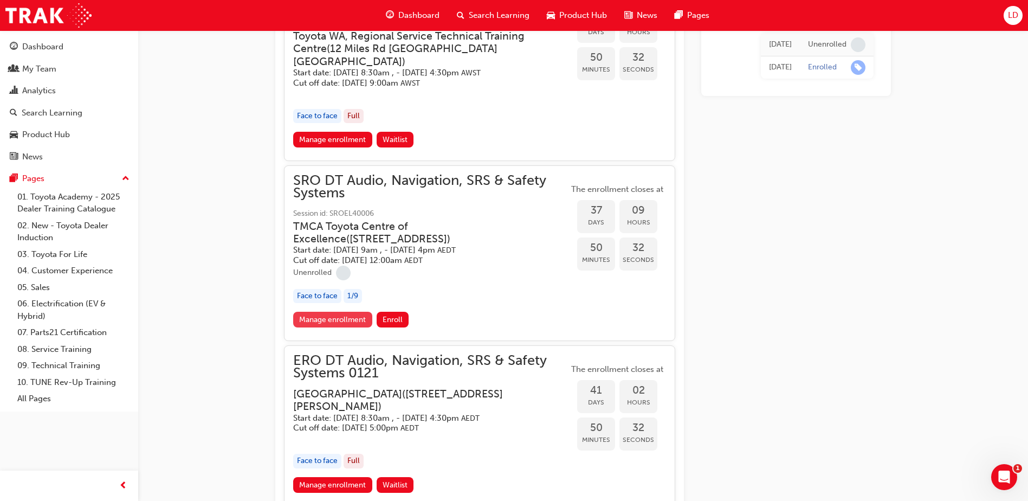
click at [334, 327] on link "Manage enrollment" at bounding box center [332, 320] width 79 height 16
